Goal: Obtain resource: Obtain resource

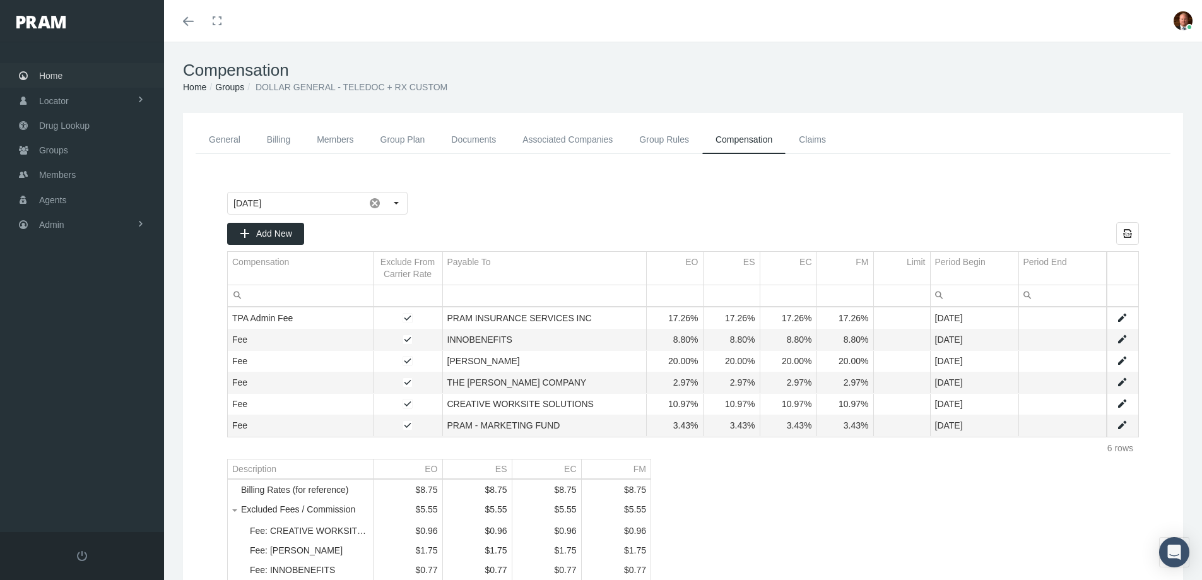
scroll to position [182, 0]
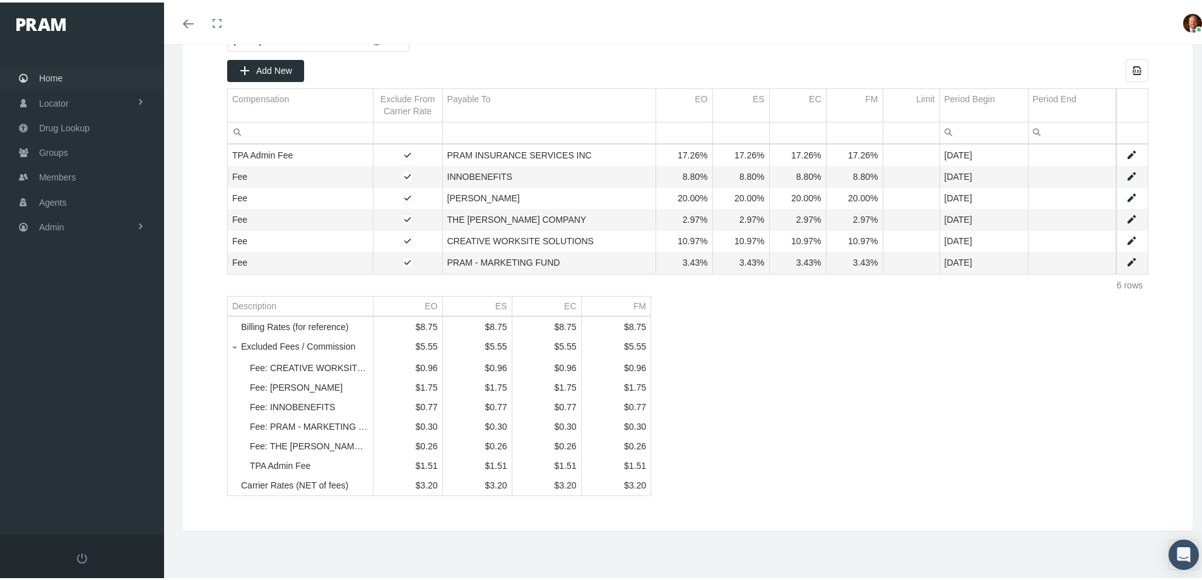
click at [47, 76] on span "Home" at bounding box center [50, 76] width 23 height 24
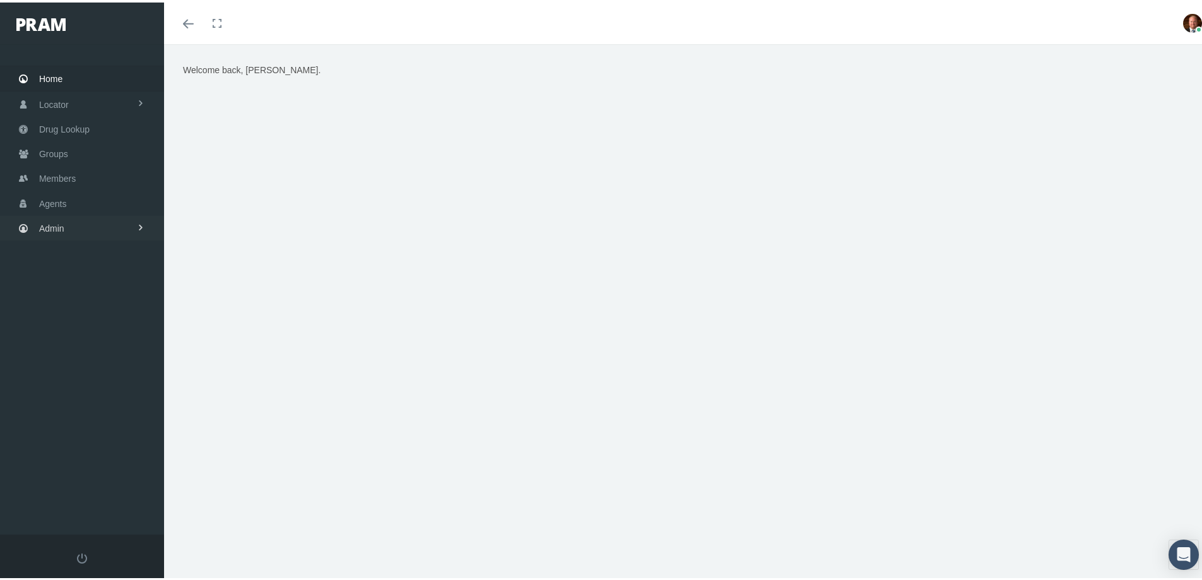
click at [62, 228] on span "Admin" at bounding box center [51, 226] width 25 height 24
click at [81, 252] on span "Security" at bounding box center [68, 252] width 32 height 21
click at [81, 328] on span "User Lookup" at bounding box center [74, 322] width 50 height 21
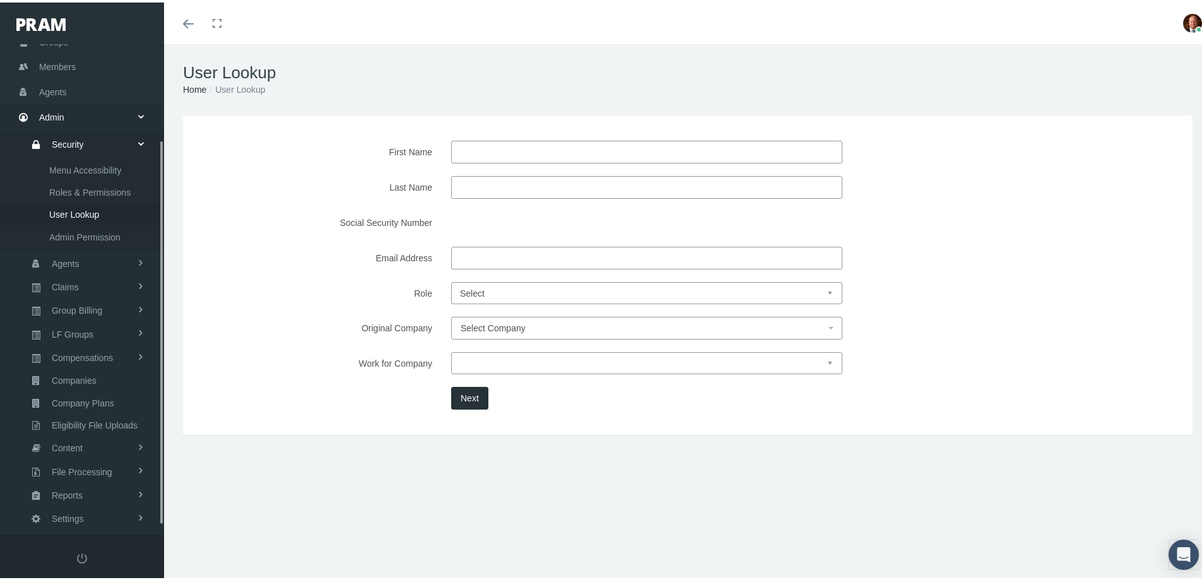
scroll to position [133, 0]
click at [93, 464] on link "Reports" at bounding box center [82, 471] width 164 height 22
click at [73, 420] on span "Reports" at bounding box center [64, 423] width 31 height 21
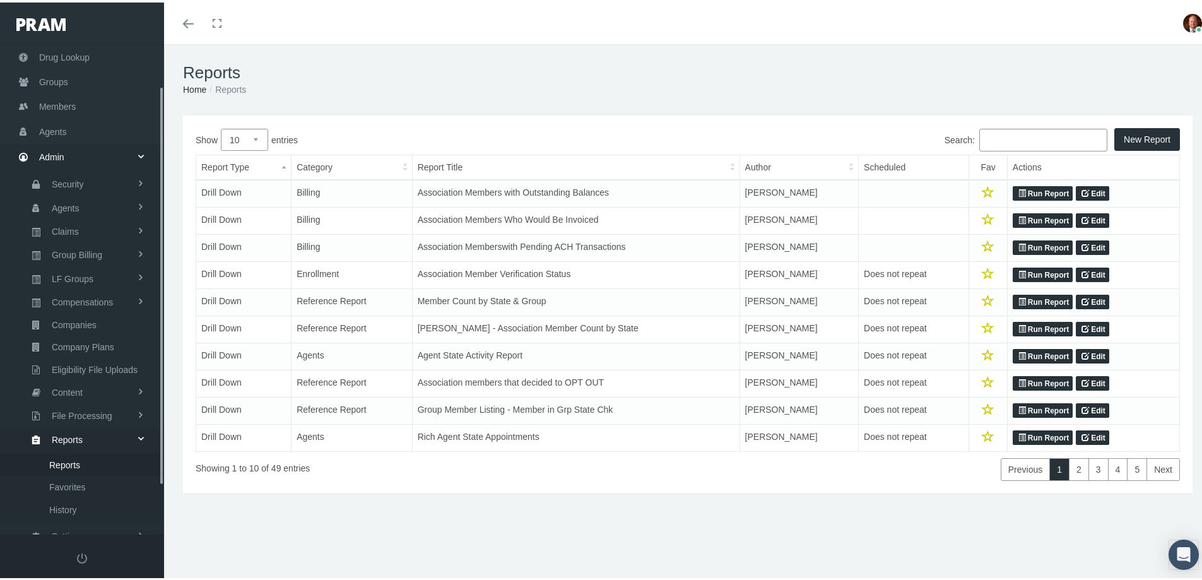
scroll to position [111, 0]
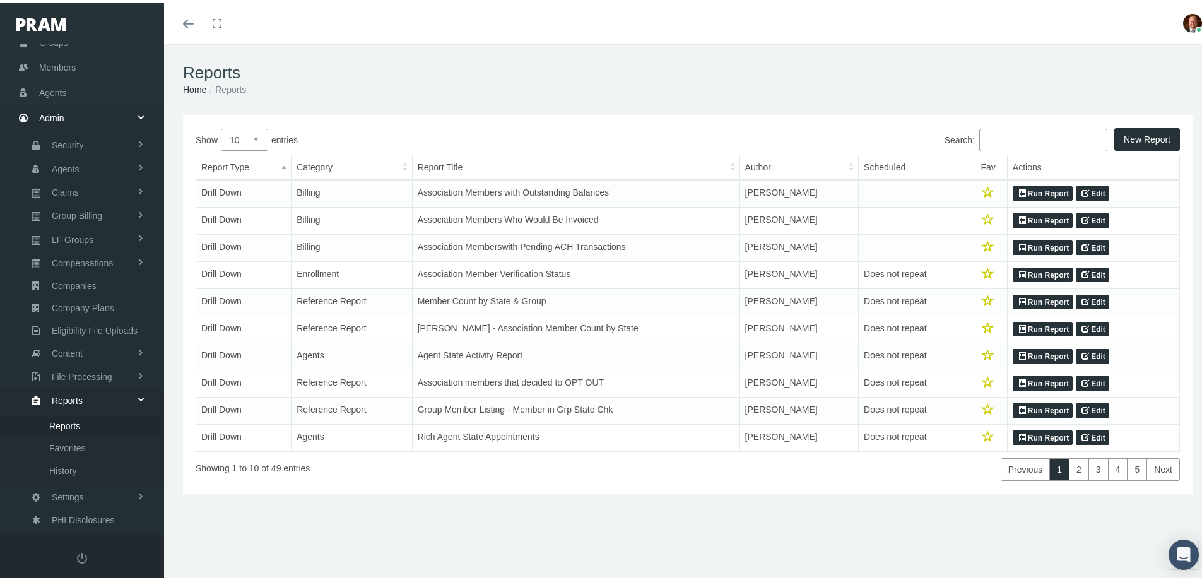
click at [1012, 132] on input "Search:" at bounding box center [1043, 137] width 128 height 23
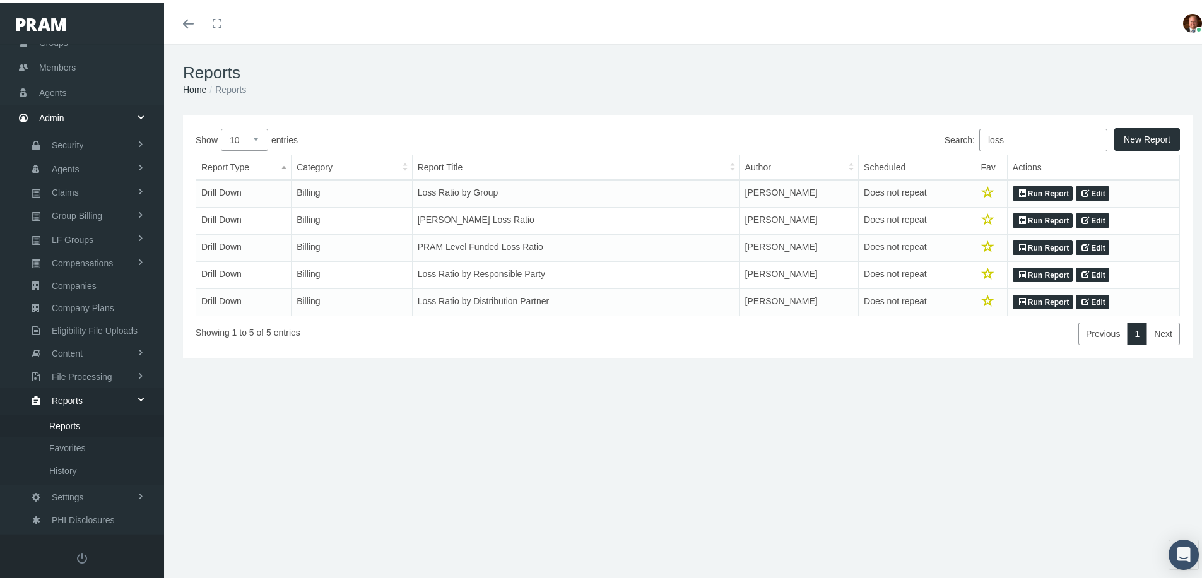
type input "loss"
click at [1034, 189] on link "Run Report" at bounding box center [1042, 191] width 60 height 15
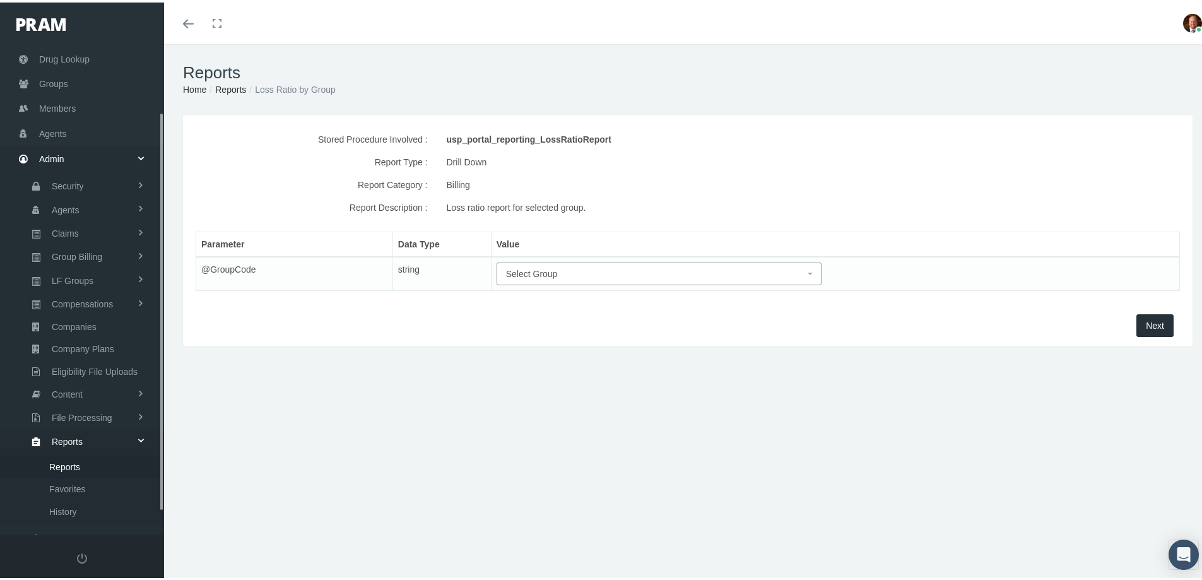
scroll to position [111, 0]
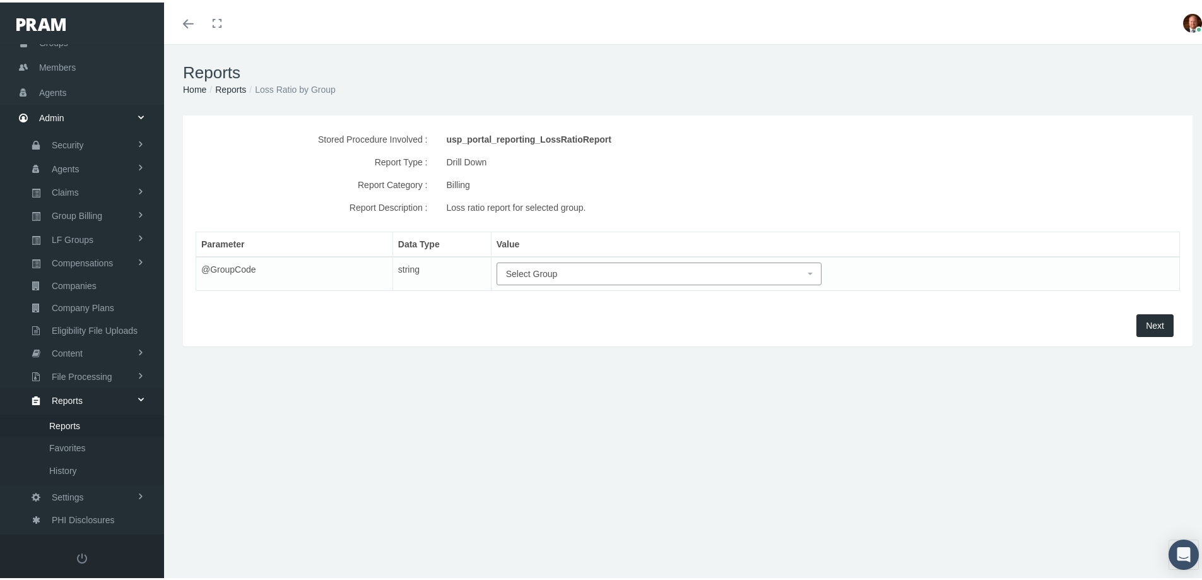
click at [679, 271] on span "Select Group" at bounding box center [655, 271] width 299 height 14
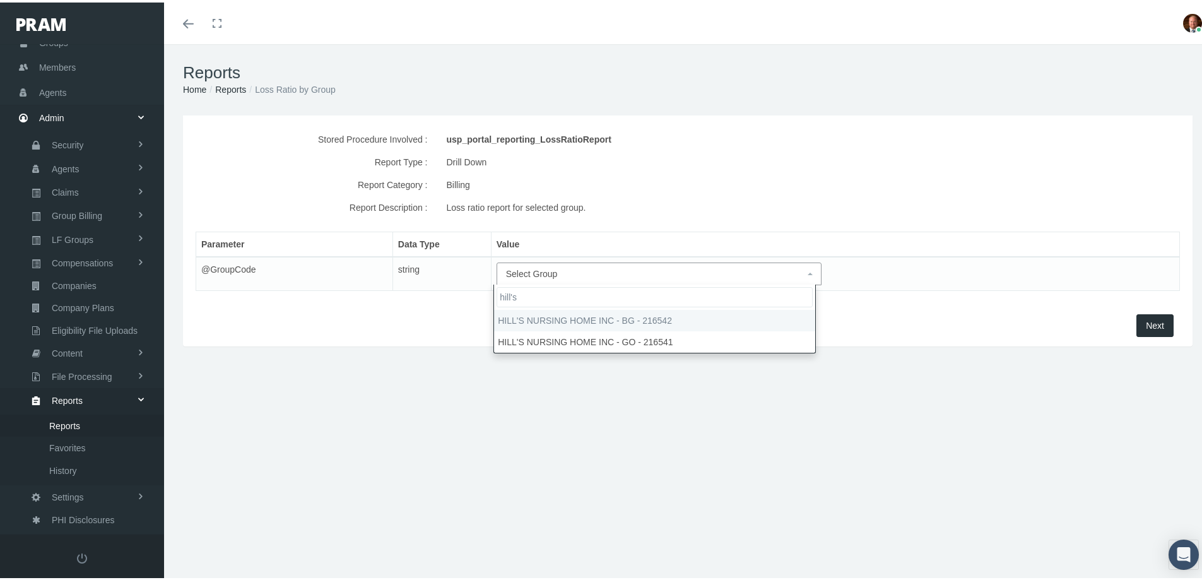
type input "hill's"
select select "216542"
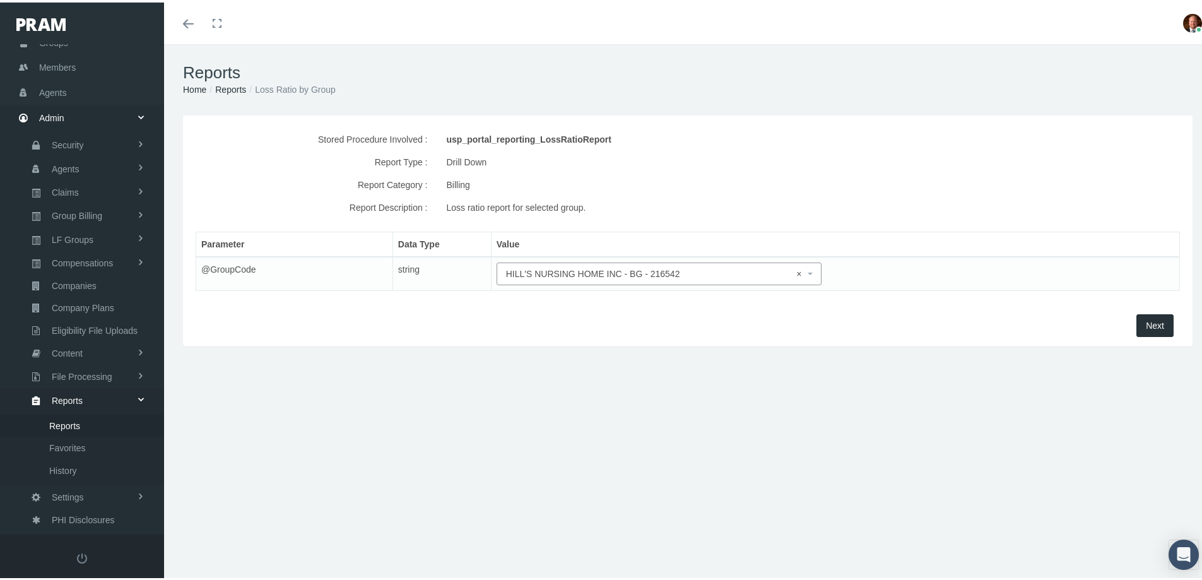
drag, startPoint x: 1146, startPoint y: 320, endPoint x: 1154, endPoint y: 321, distance: 8.3
click at [1154, 321] on button "Next" at bounding box center [1154, 323] width 37 height 23
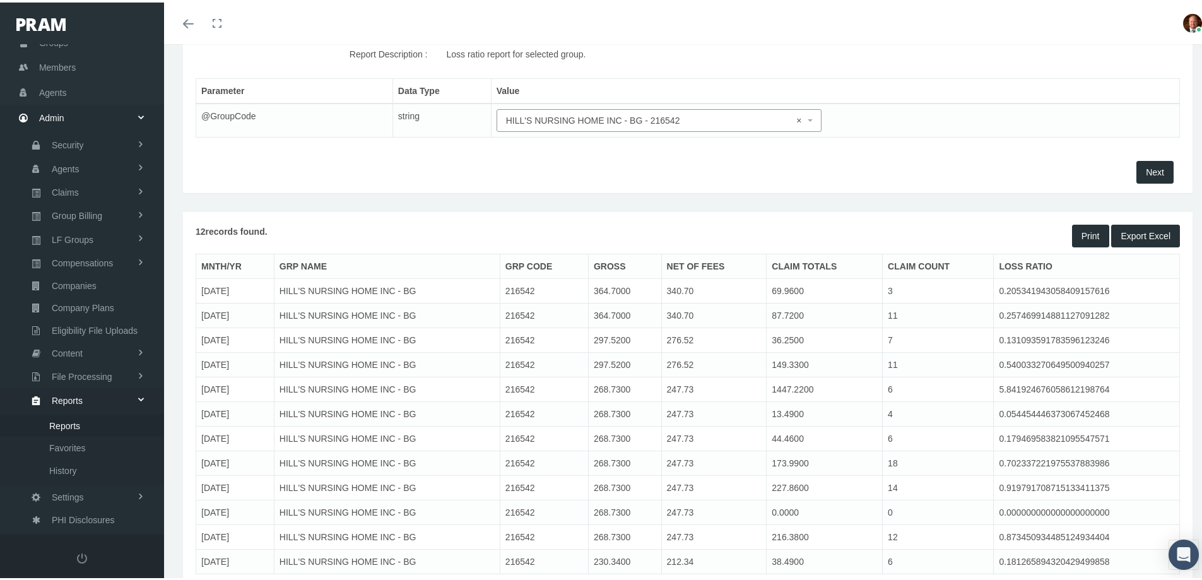
scroll to position [209, 0]
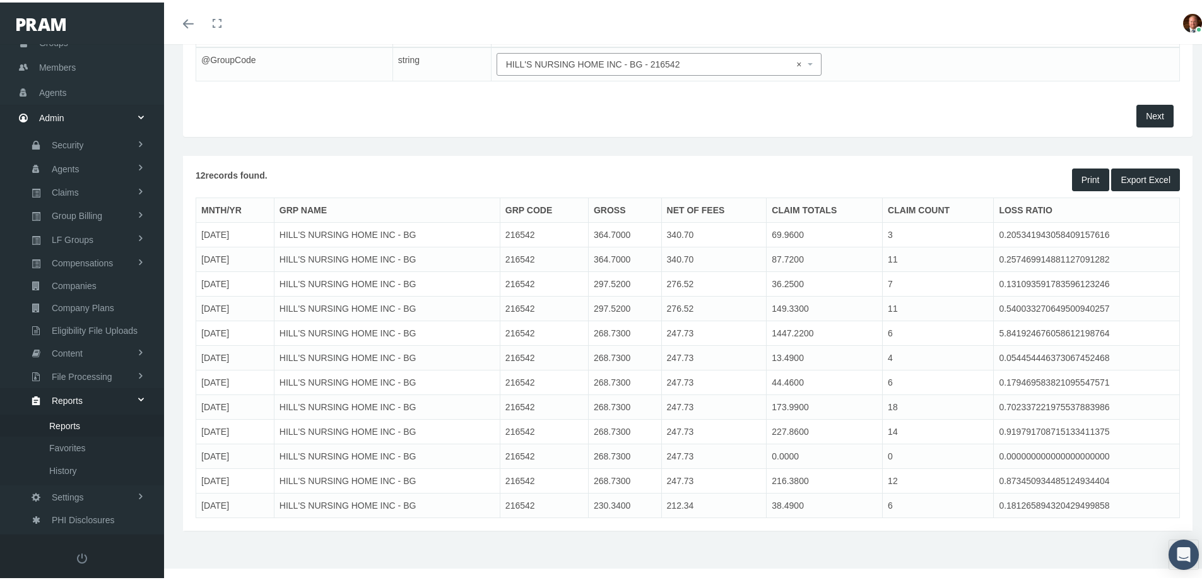
click at [1130, 177] on button "Export Excel" at bounding box center [1145, 177] width 69 height 23
click at [1079, 113] on div "Next" at bounding box center [687, 113] width 990 height 23
click at [616, 64] on span "× HILL'S NURSING HOME INC - BG - 216542" at bounding box center [655, 62] width 299 height 14
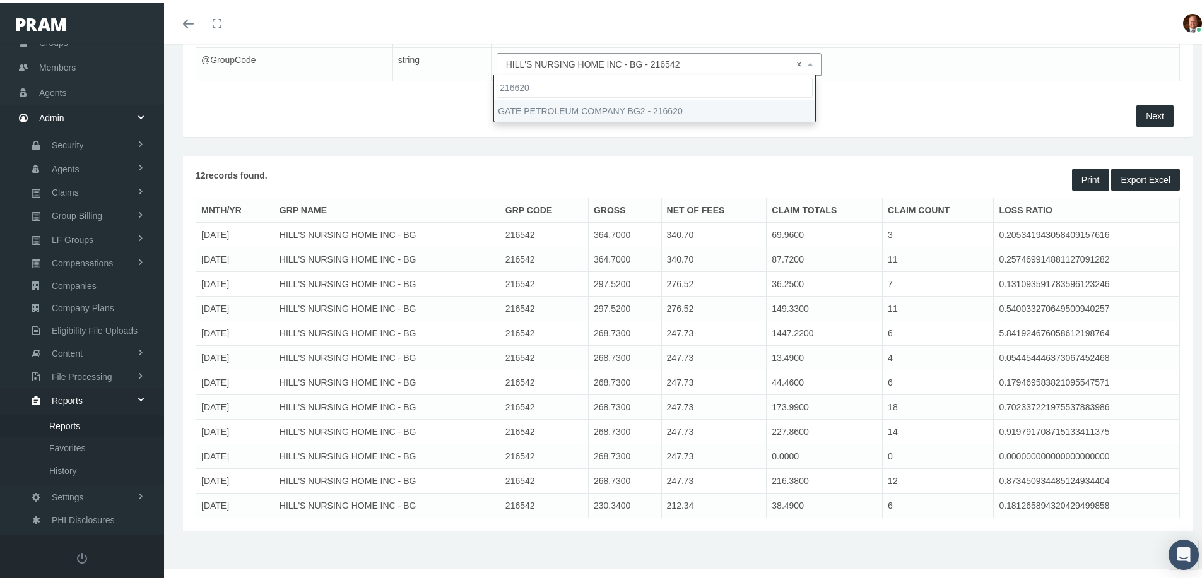
type input "216620"
select select "216620"
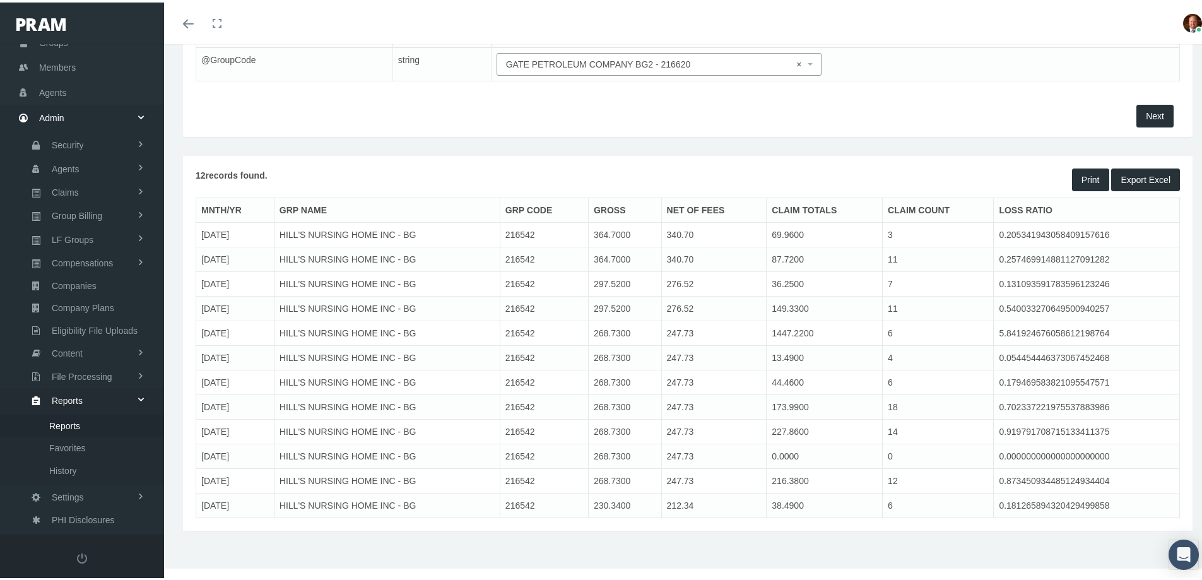
click at [1142, 107] on button "Next" at bounding box center [1154, 113] width 37 height 23
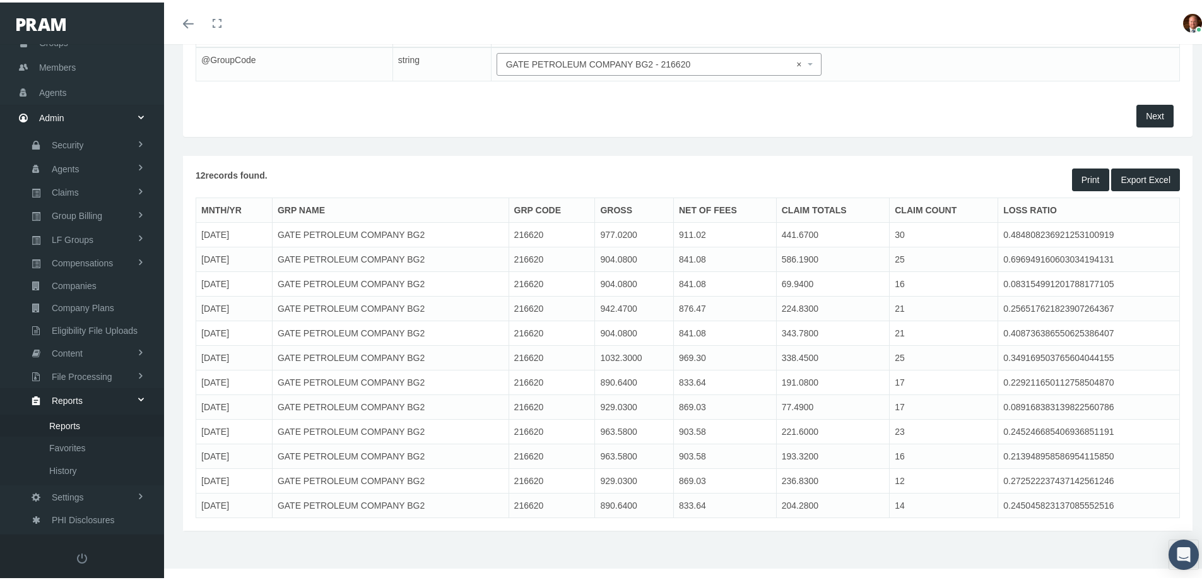
click at [1125, 174] on span "Export Excel" at bounding box center [1145, 177] width 50 height 10
click at [1048, 109] on div "Next" at bounding box center [687, 113] width 990 height 23
click at [654, 64] on span "× GATE PETROLEUM COMPANY BG2 - 216620" at bounding box center [655, 62] width 299 height 14
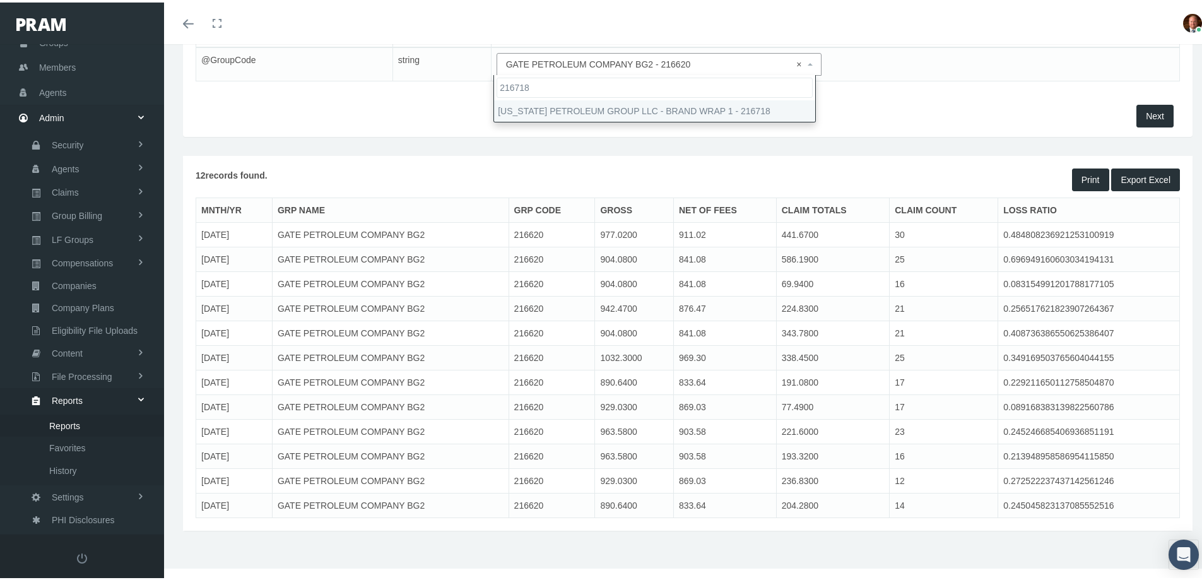
type input "216718"
select select "216718"
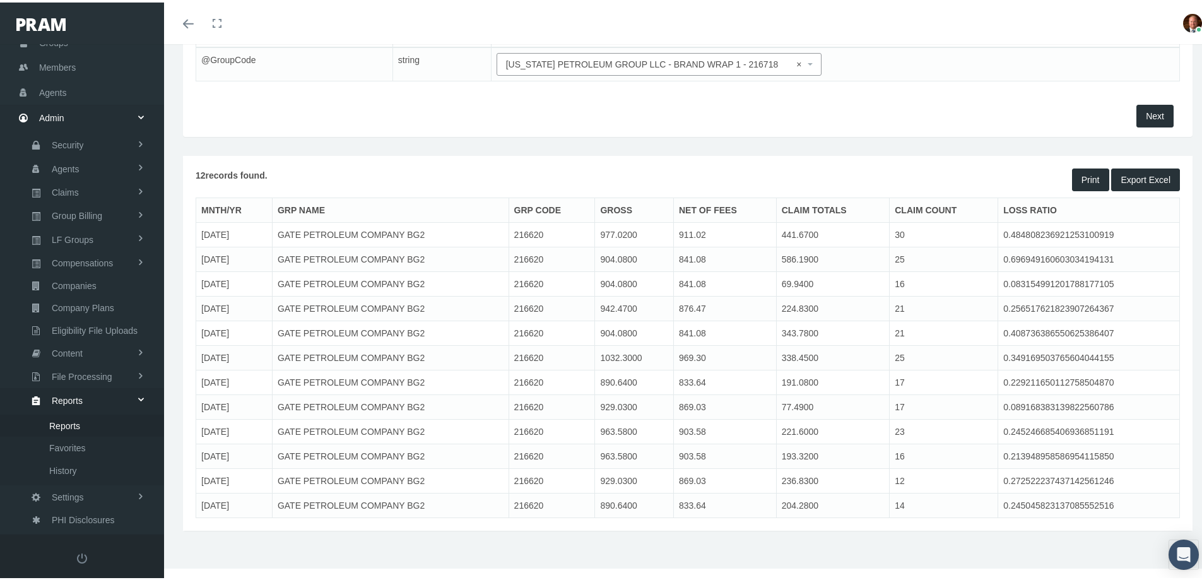
click at [1145, 110] on span "Next" at bounding box center [1154, 113] width 18 height 10
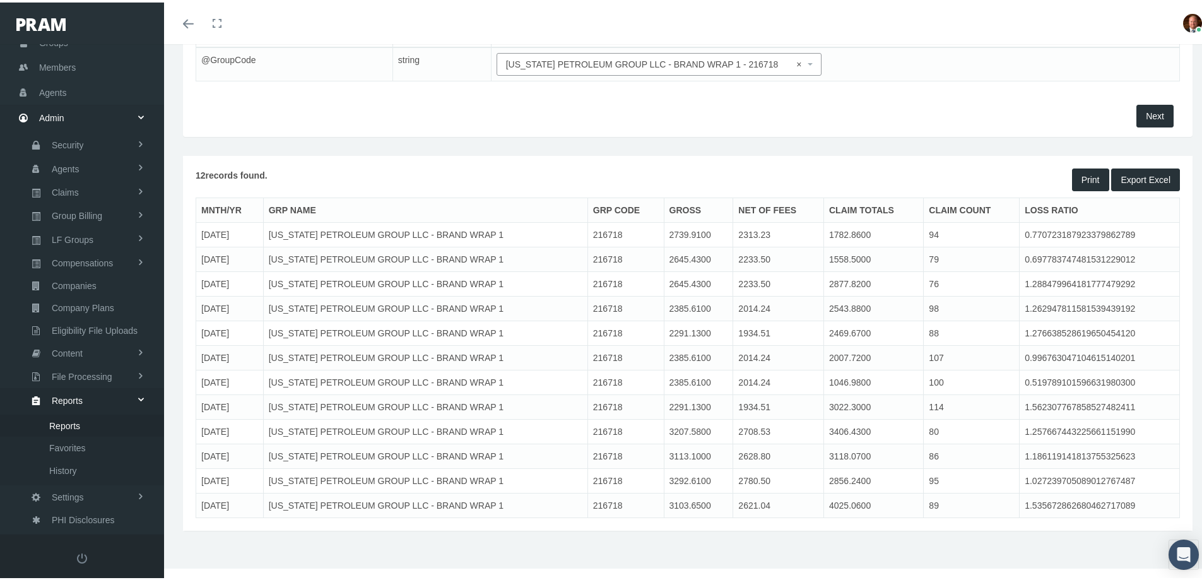
click at [1127, 173] on span "Export Excel" at bounding box center [1145, 177] width 50 height 10
click at [1064, 126] on div "Next" at bounding box center [687, 118] width 1009 height 33
click at [634, 58] on span "× TEXAS PETROLEUM GROUP LLC - BRAND WRAP 1 - 216718" at bounding box center [655, 62] width 299 height 14
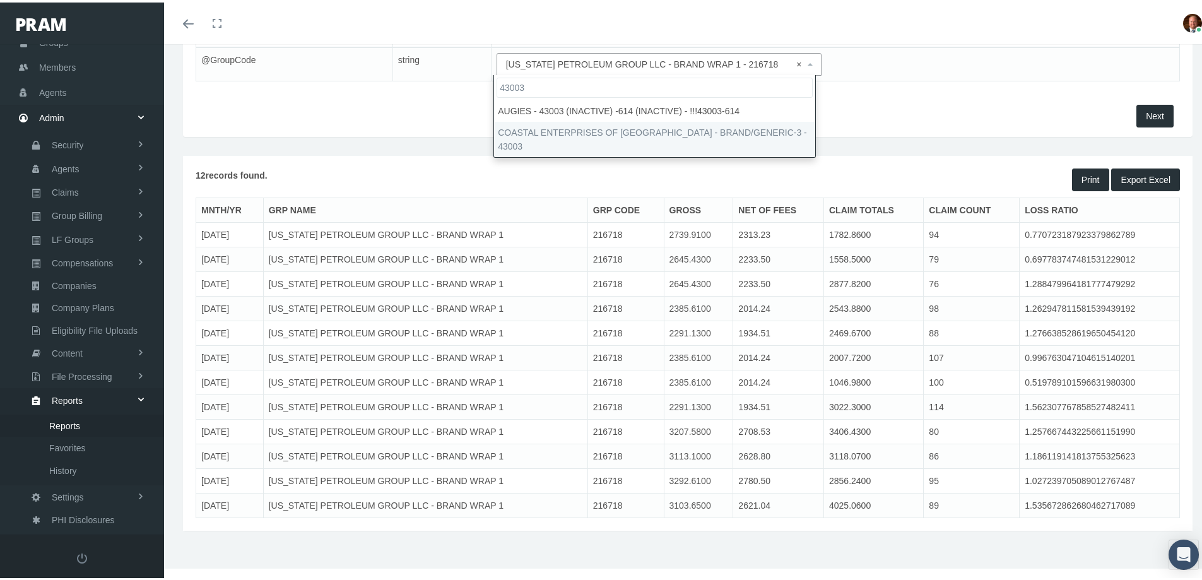
type input "43003"
select select "43003"
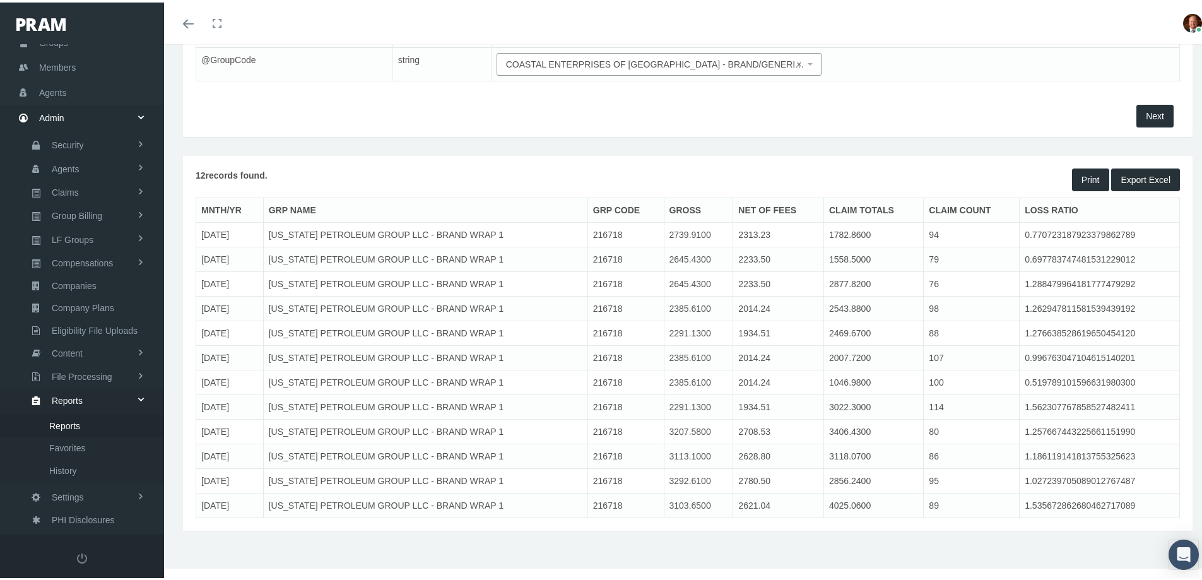
click at [1147, 110] on span "Next" at bounding box center [1154, 113] width 18 height 10
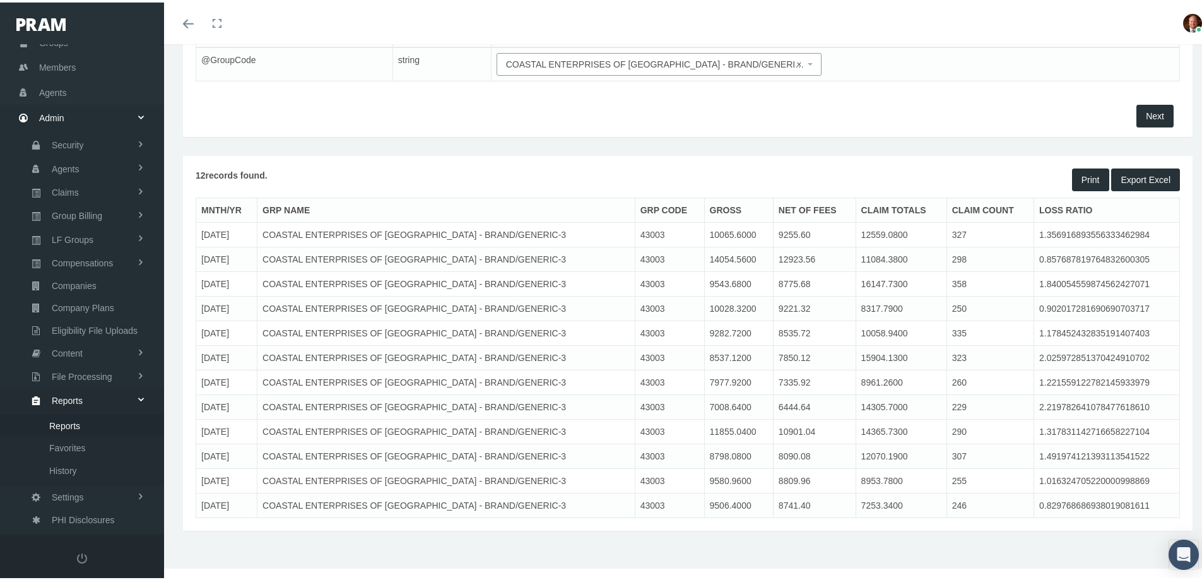
click at [1124, 175] on span "Export Excel" at bounding box center [1145, 177] width 50 height 10
click at [1031, 120] on div "Next" at bounding box center [687, 113] width 990 height 23
click at [616, 64] on span "× COASTAL ENTERPRISES OF JACKSONVILLE - BRAND/GENERIC-3 - 43003" at bounding box center [655, 62] width 299 height 14
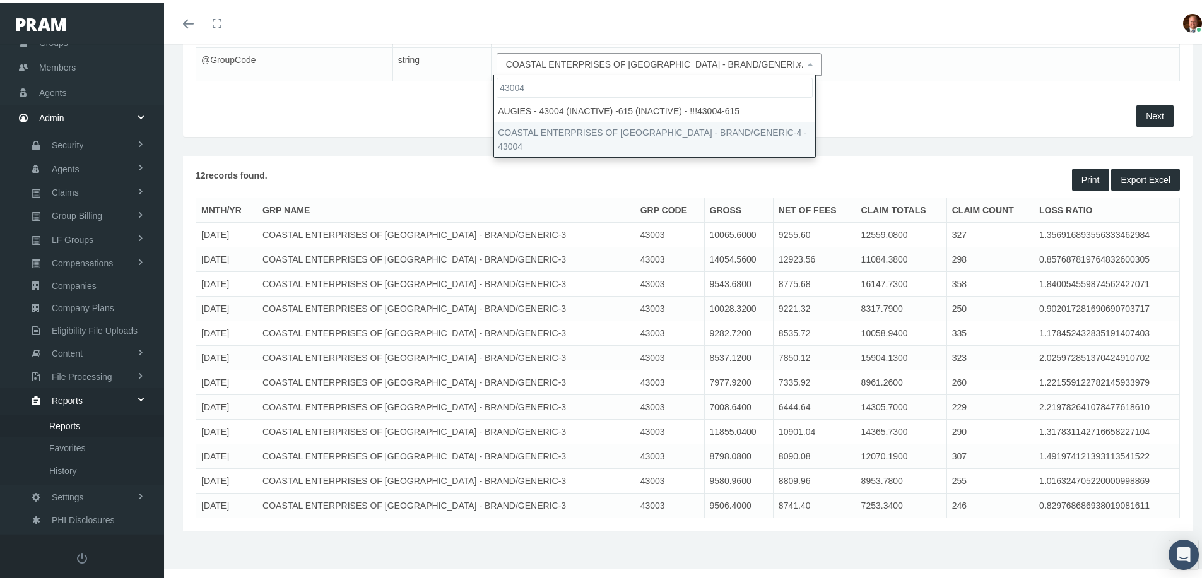
type input "43004"
select select "43004"
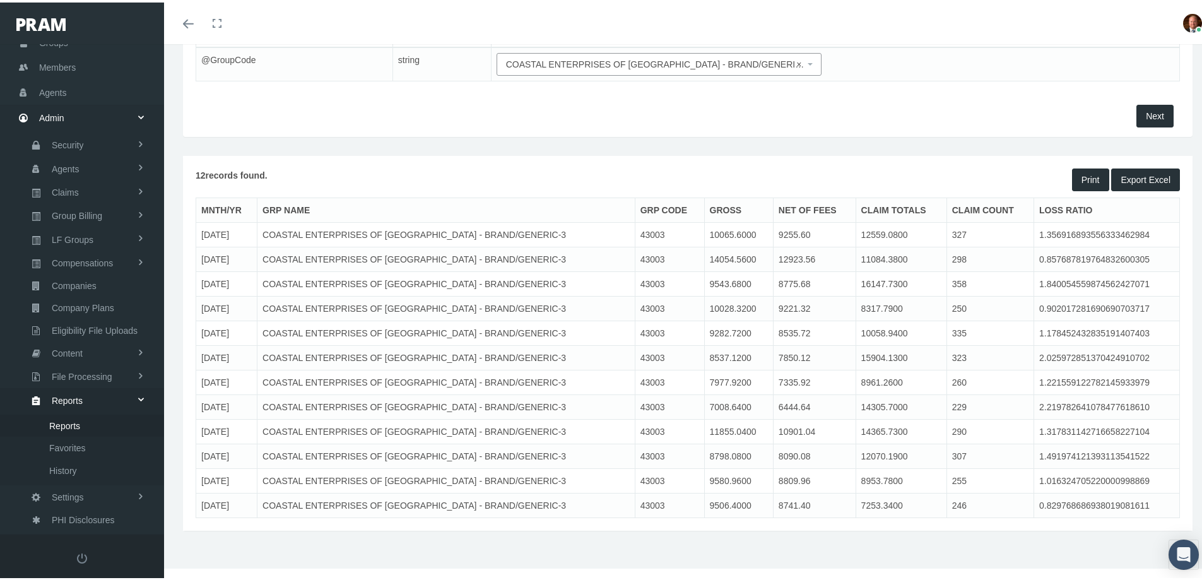
click at [1145, 116] on span "Next" at bounding box center [1154, 113] width 18 height 10
click at [1125, 173] on span "Export Excel" at bounding box center [1145, 177] width 50 height 10
click at [1052, 120] on div "Next" at bounding box center [687, 113] width 990 height 23
click at [573, 67] on span "× COASTAL ENTERPRISES OF JACKSONVILLE - BRAND/GENERIC-4 - 43004" at bounding box center [655, 62] width 299 height 14
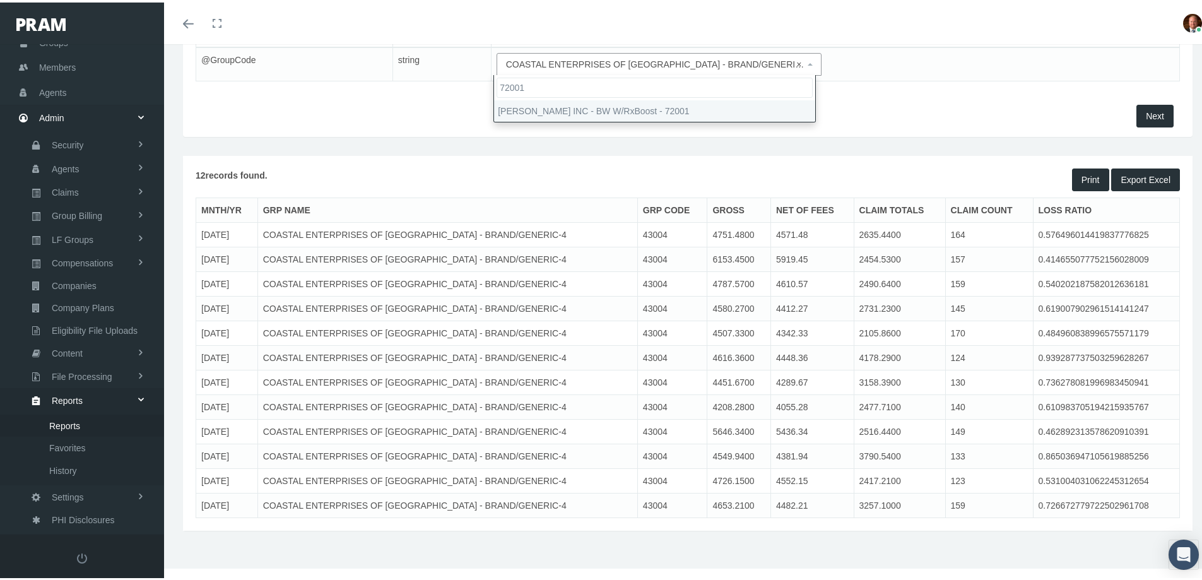
type input "72001"
select select "72001"
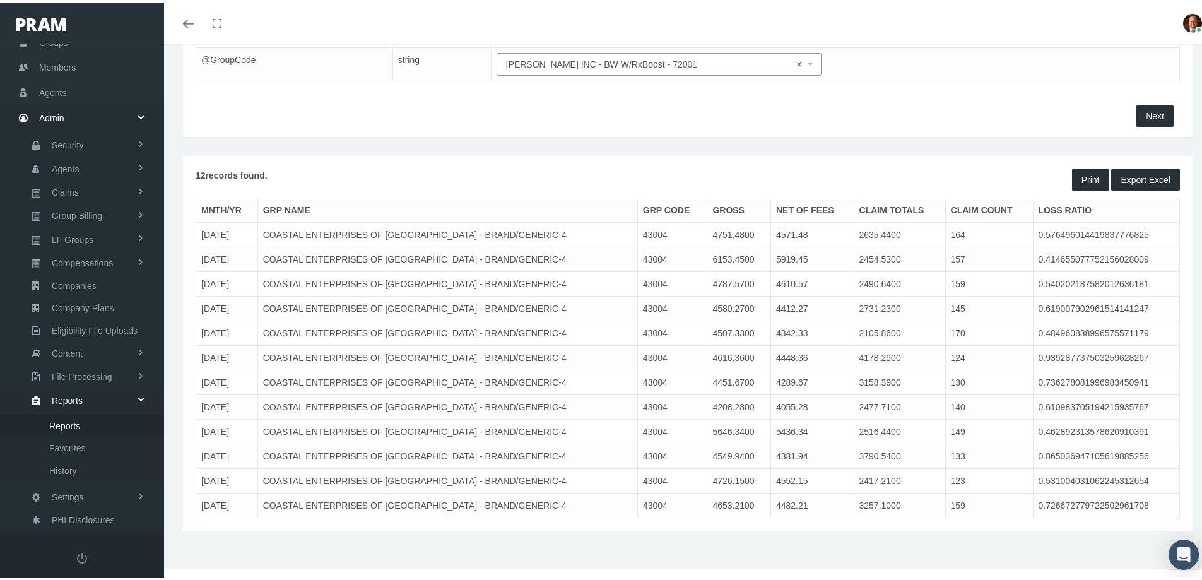
click at [1145, 110] on span "Next" at bounding box center [1154, 113] width 18 height 10
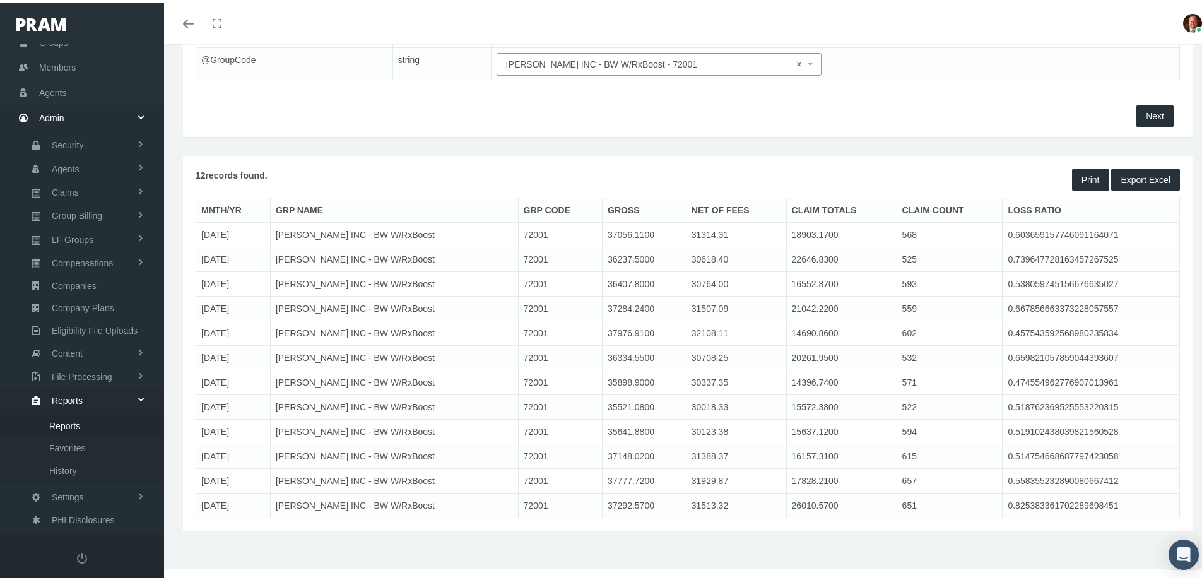
click at [1132, 179] on span "Export Excel" at bounding box center [1145, 177] width 50 height 10
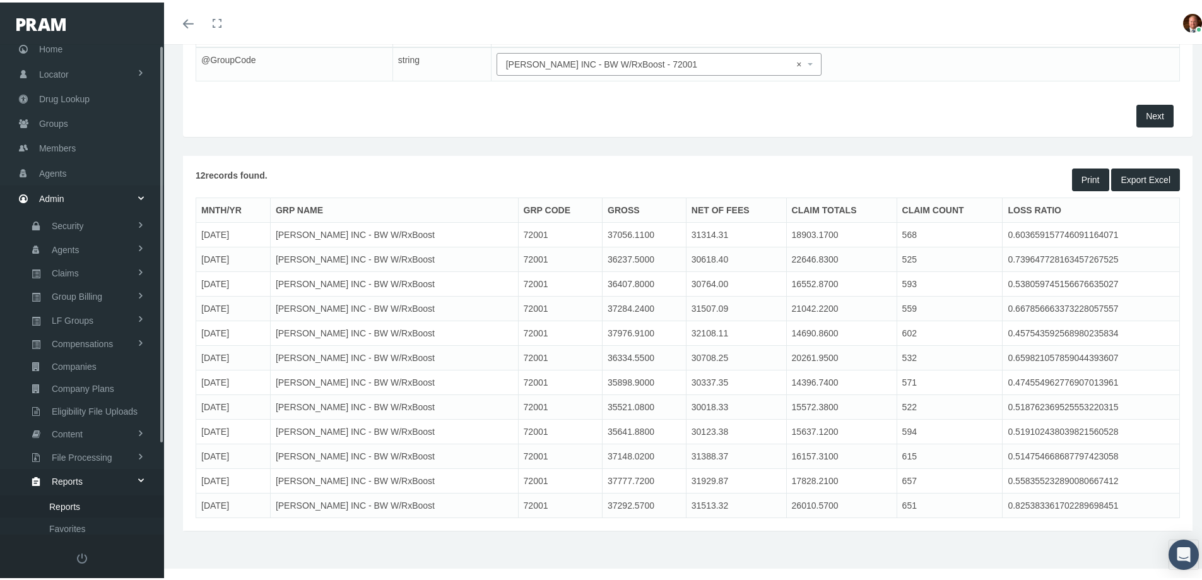
scroll to position [0, 0]
click at [52, 79] on span "Home" at bounding box center [50, 76] width 23 height 24
